Goal: Information Seeking & Learning: Learn about a topic

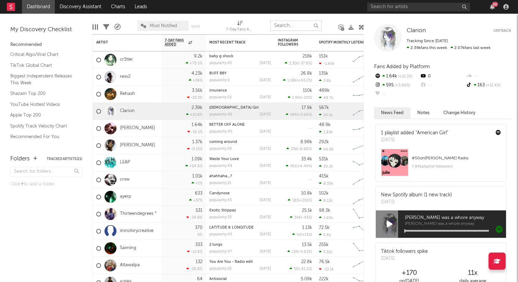
click at [276, 24] on input "text" at bounding box center [295, 26] width 51 height 10
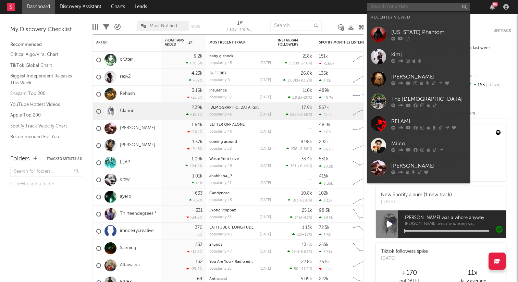
click at [371, 8] on input "text" at bounding box center [418, 7] width 103 height 9
click at [375, 7] on input "text" at bounding box center [418, 7] width 103 height 9
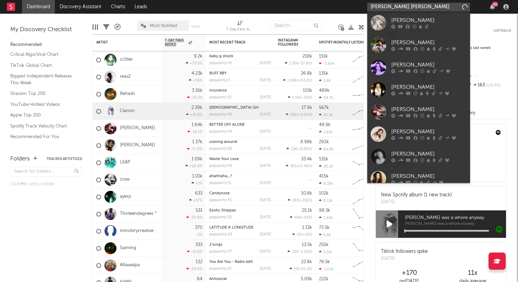
type input "[PERSON_NAME]"
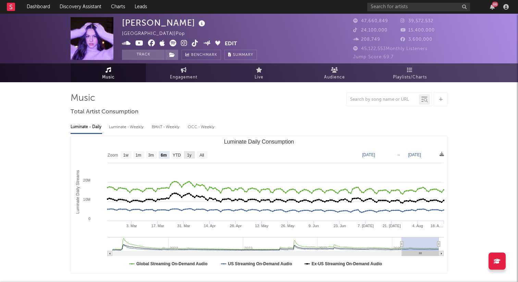
click at [191, 154] on text "1y" at bounding box center [189, 155] width 4 height 5
select select "1y"
type input "[DATE]"
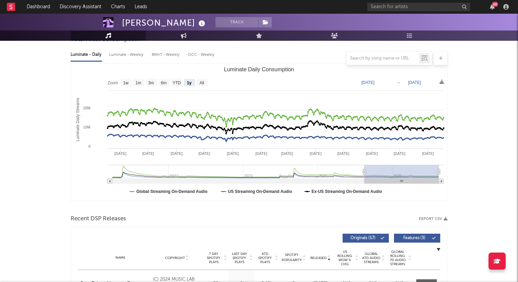
scroll to position [70, 0]
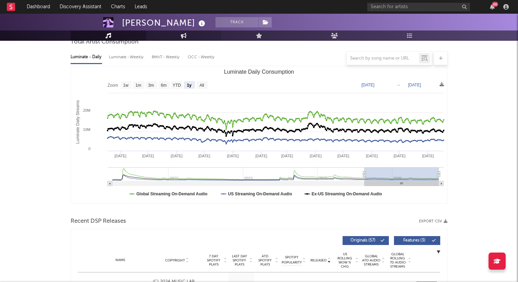
click at [177, 36] on link "Engagement" at bounding box center [183, 36] width 75 height 10
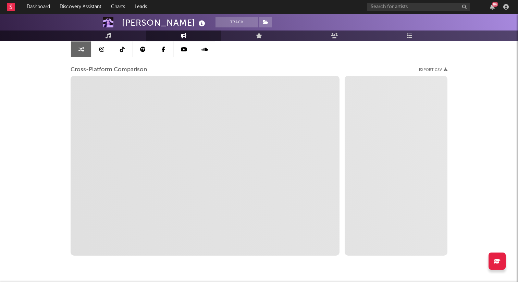
select select "1w"
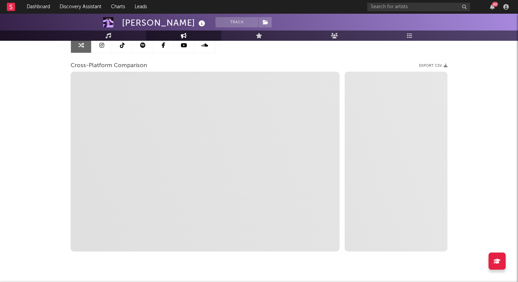
select select "1m"
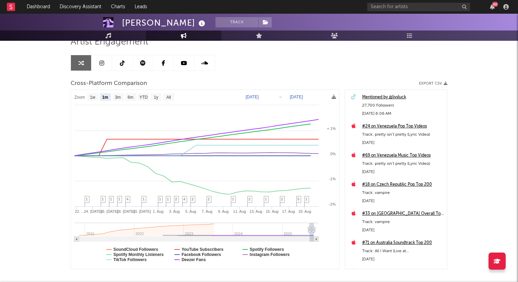
scroll to position [52, 0]
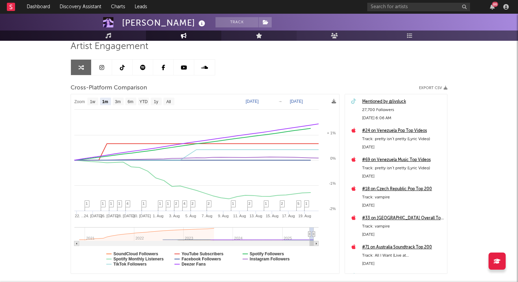
click at [240, 38] on link "Live" at bounding box center [258, 36] width 75 height 10
